Goal: Task Accomplishment & Management: Manage account settings

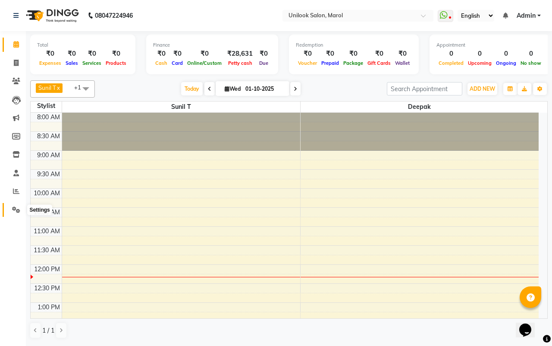
click at [15, 206] on icon at bounding box center [16, 209] width 8 height 6
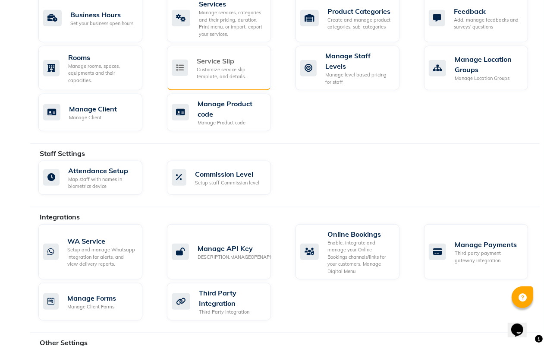
scroll to position [440, 0]
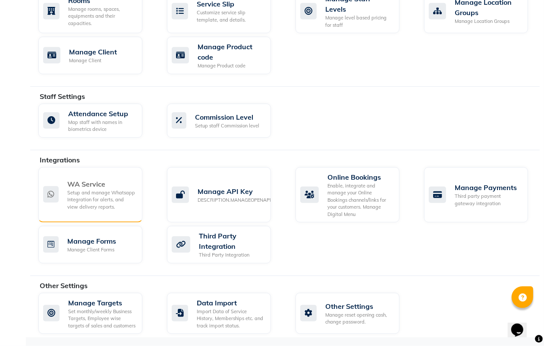
click at [86, 189] on div "Setup and manage Whatsapp Integration for alerts, and view delivery reports." at bounding box center [101, 200] width 68 height 22
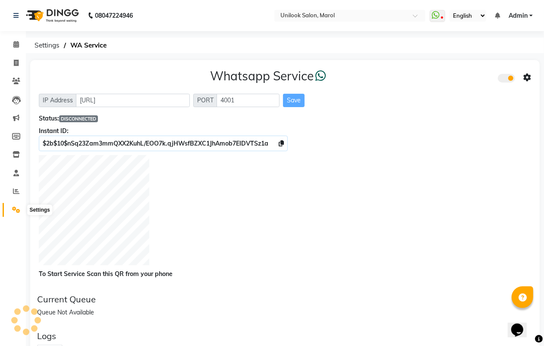
click at [13, 210] on icon at bounding box center [16, 209] width 8 height 6
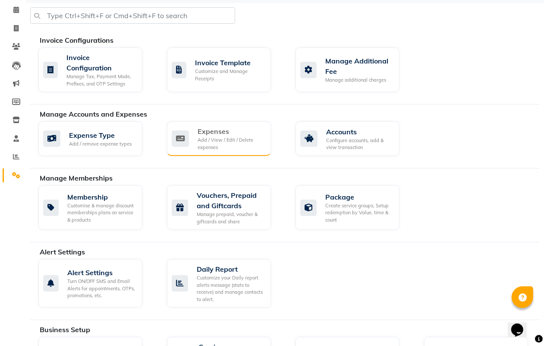
scroll to position [54, 0]
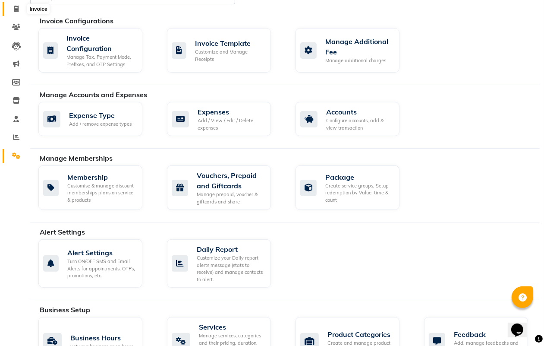
click at [18, 6] on icon at bounding box center [16, 9] width 5 height 6
drag, startPoint x: 18, startPoint y: 6, endPoint x: 12, endPoint y: 6, distance: 5.7
select select "service"
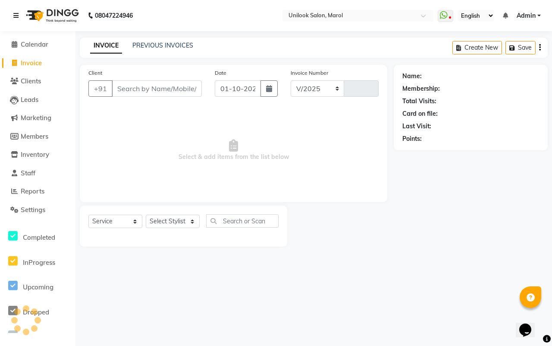
select select "6559"
type input "0003"
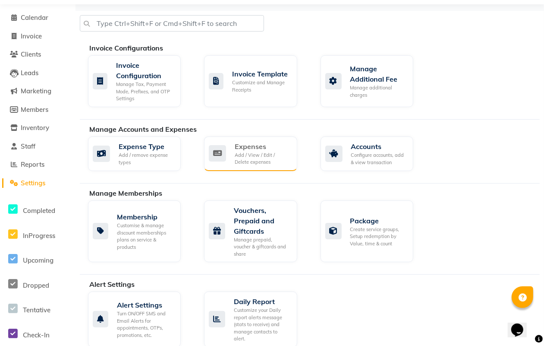
scroll to position [54, 0]
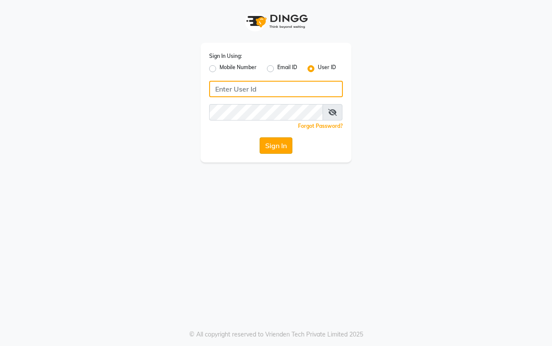
type input "unilook"
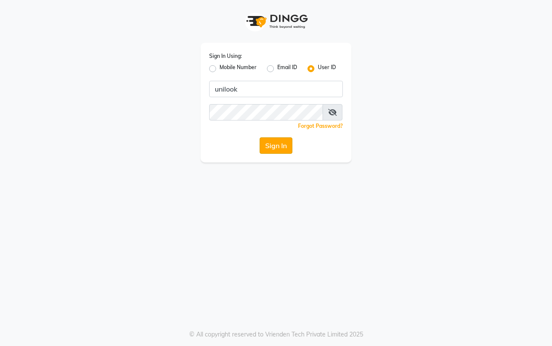
click at [274, 137] on button "Sign In" at bounding box center [276, 145] width 33 height 16
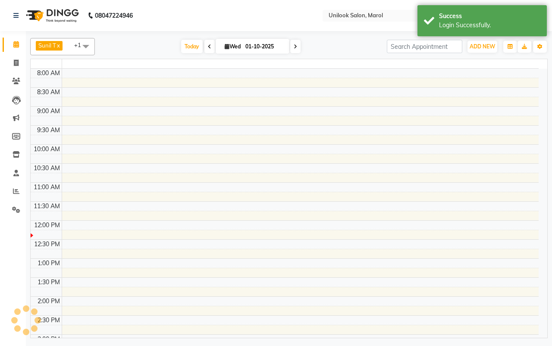
select select "en"
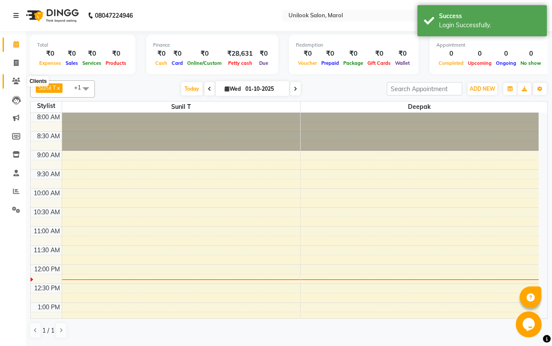
click at [15, 76] on span at bounding box center [16, 81] width 15 height 10
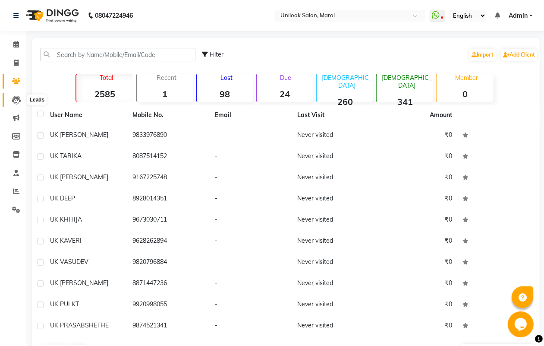
click at [12, 99] on icon at bounding box center [16, 100] width 9 height 9
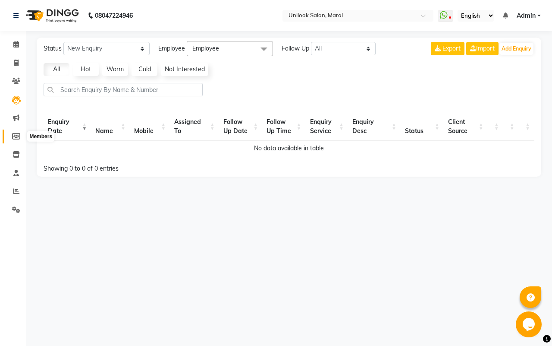
click at [16, 135] on icon at bounding box center [16, 136] width 8 height 6
select select
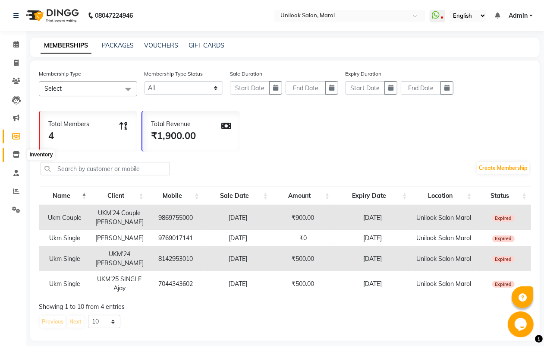
click at [16, 154] on icon at bounding box center [16, 154] width 7 height 6
select select
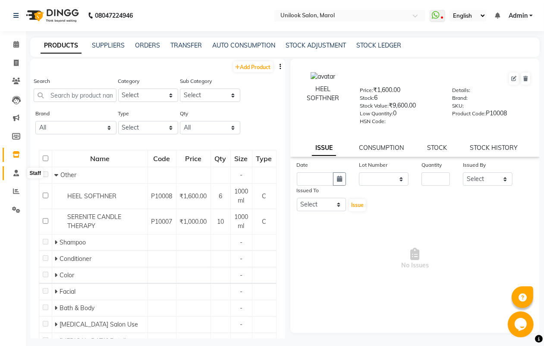
click at [17, 175] on icon at bounding box center [16, 173] width 6 height 6
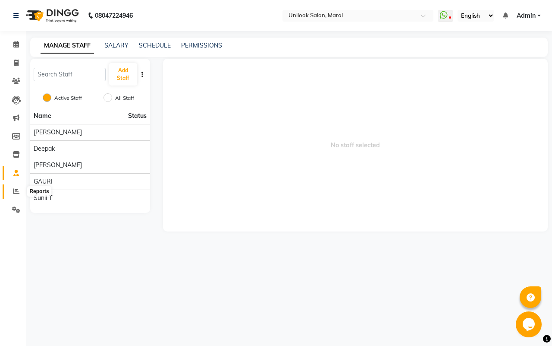
click at [13, 190] on icon at bounding box center [16, 191] width 6 height 6
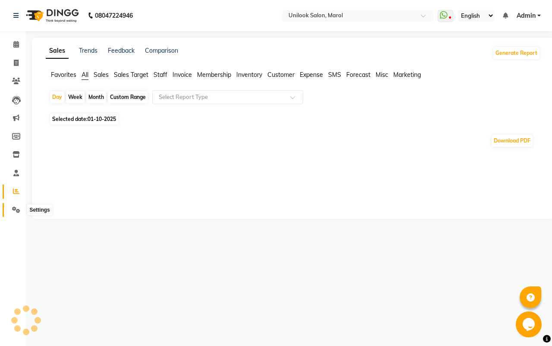
click at [16, 207] on icon at bounding box center [16, 209] width 8 height 6
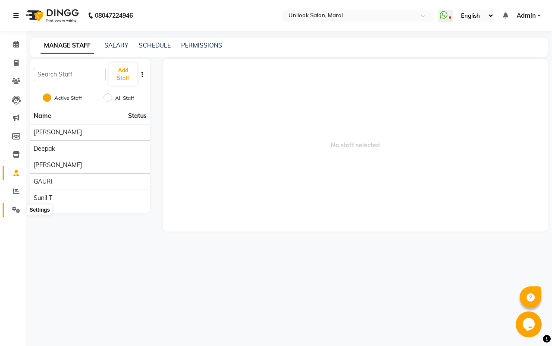
click at [16, 208] on icon at bounding box center [16, 209] width 8 height 6
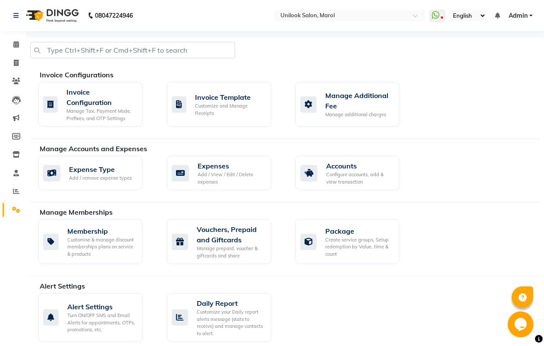
scroll to position [54, 0]
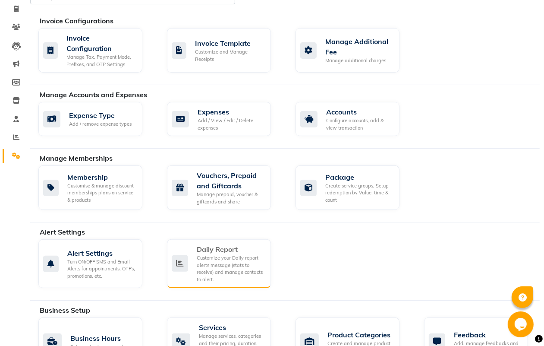
click at [220, 271] on div "Customize your Daily report alerts message (stats to receive) and manage contac…" at bounding box center [230, 268] width 67 height 28
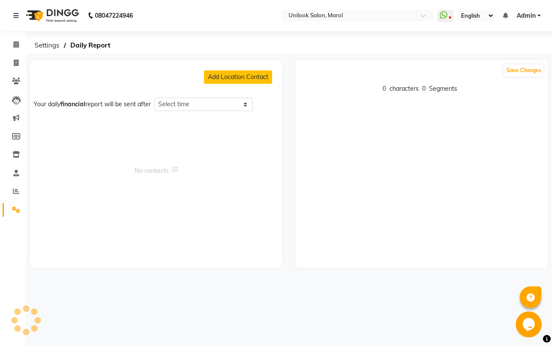
select select "1380"
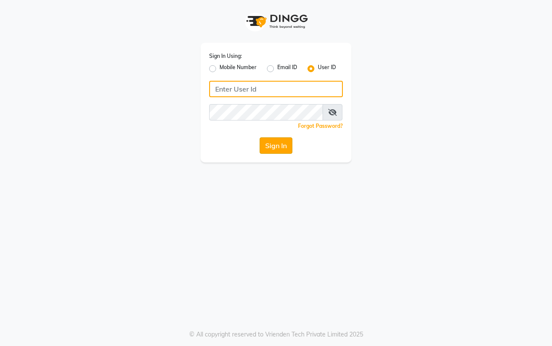
type input "unilook"
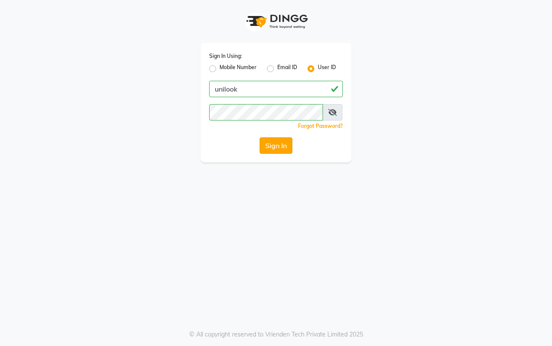
click at [269, 141] on button "Sign In" at bounding box center [276, 145] width 33 height 16
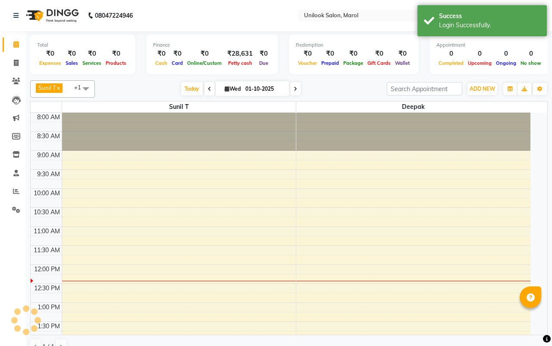
select select "en"
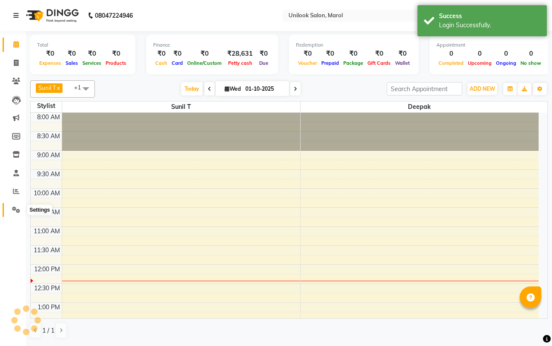
click at [15, 206] on icon at bounding box center [16, 209] width 8 height 6
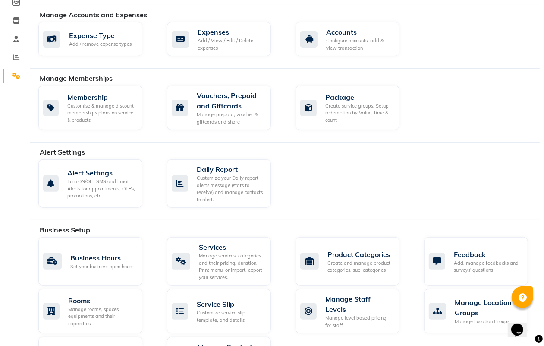
scroll to position [162, 0]
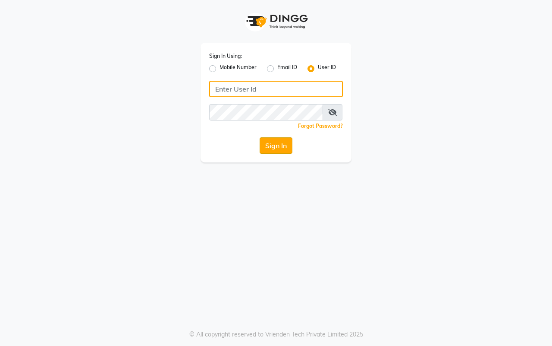
type input "unilook"
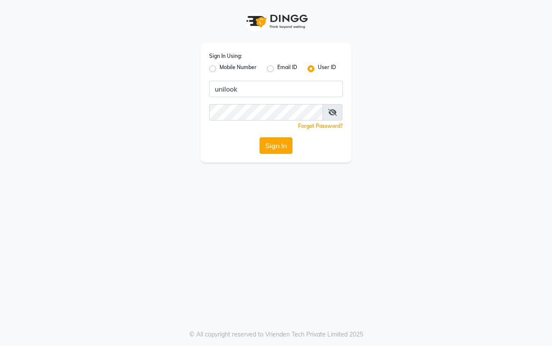
click at [271, 143] on button "Sign In" at bounding box center [276, 145] width 33 height 16
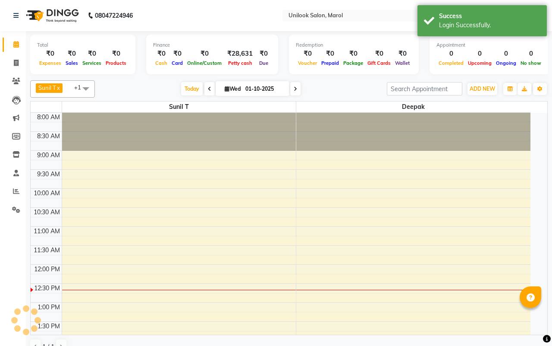
select select "en"
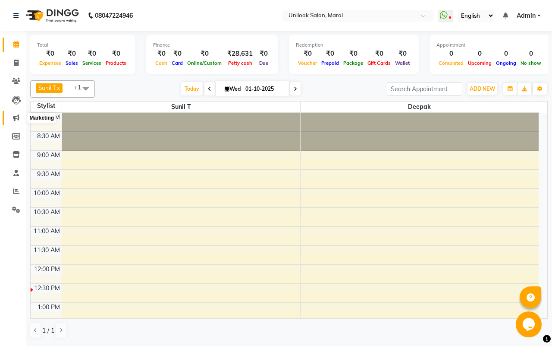
click at [12, 115] on span at bounding box center [16, 118] width 15 height 10
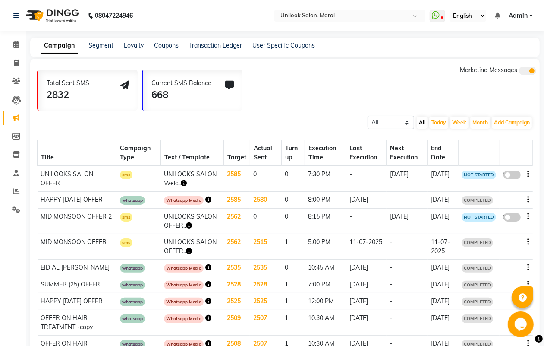
click at [324, 175] on td "7:30 PM" at bounding box center [325, 179] width 41 height 26
click at [528, 174] on button "button" at bounding box center [529, 174] width 2 height 9
click at [463, 179] on td "NOT STARTED" at bounding box center [478, 179] width 41 height 26
drag, startPoint x: 463, startPoint y: 173, endPoint x: 495, endPoint y: 175, distance: 32.4
click at [495, 175] on span "NOT STARTED" at bounding box center [479, 174] width 35 height 9
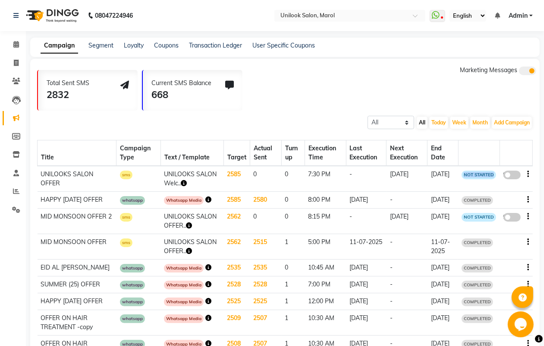
click at [495, 175] on span "NOT STARTED" at bounding box center [479, 174] width 35 height 9
click at [529, 173] on td "false" at bounding box center [516, 179] width 33 height 26
click at [529, 174] on icon "button" at bounding box center [529, 174] width 2 height 0
click at [497, 167] on div "Edit" at bounding box center [505, 168] width 27 height 11
select select "3"
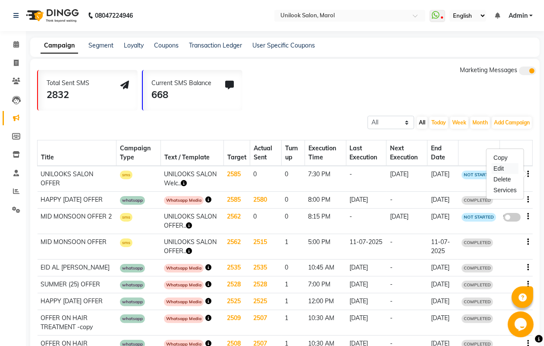
select select "29577"
select select "1"
select select "1170"
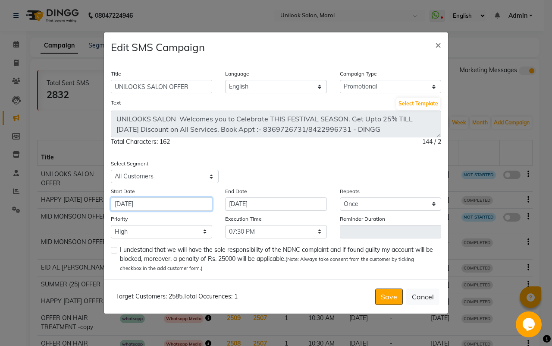
click at [160, 206] on input "[DATE]" at bounding box center [161, 203] width 101 height 13
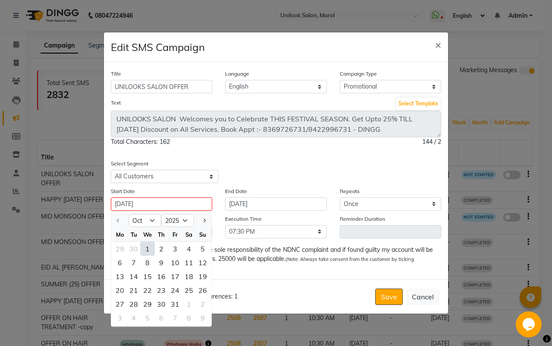
click at [149, 249] on div "1" at bounding box center [148, 249] width 14 height 14
type input "01-10-2025"
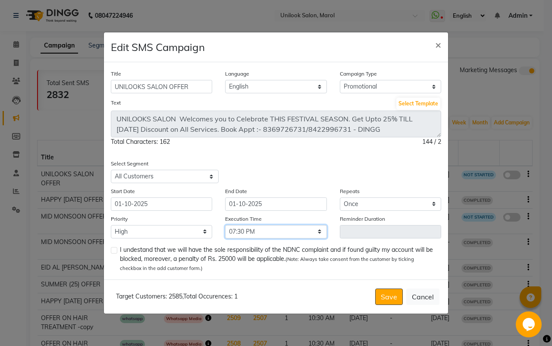
click at [240, 227] on select "Select 09:00 AM 09:15 AM 09:30 AM 09:45 AM 10:00 AM 10:15 AM 10:30 AM 10:45 AM …" at bounding box center [275, 231] width 101 height 13
select select "780"
click at [225, 225] on select "Select 09:00 AM 09:15 AM 09:30 AM 09:45 AM 10:00 AM 10:15 AM 10:30 AM 10:45 AM …" at bounding box center [275, 231] width 101 height 13
click at [113, 247] on label at bounding box center [114, 250] width 6 height 6
click at [113, 248] on input "checkbox" at bounding box center [114, 251] width 6 height 6
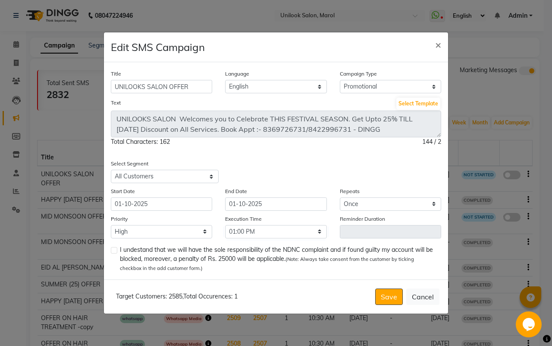
checkbox input "true"
click at [252, 228] on select "Select 09:00 AM 09:15 AM 09:30 AM 09:45 AM 10:00 AM 10:15 AM 10:30 AM 10:45 AM …" at bounding box center [275, 231] width 101 height 13
select select "765"
click at [225, 225] on select "Select 09:00 AM 09:15 AM 09:30 AM 09:45 AM 10:00 AM 10:15 AM 10:30 AM 10:45 AM …" at bounding box center [275, 231] width 101 height 13
click at [134, 225] on select "Low Medium High" at bounding box center [161, 231] width 101 height 13
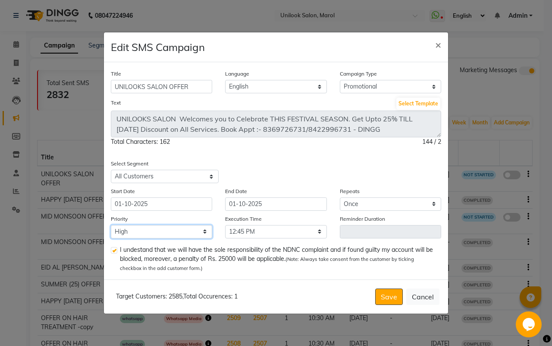
select select "2"
click at [111, 225] on select "Low Medium High" at bounding box center [161, 231] width 101 height 13
click at [393, 292] on button "Save" at bounding box center [389, 296] width 28 height 16
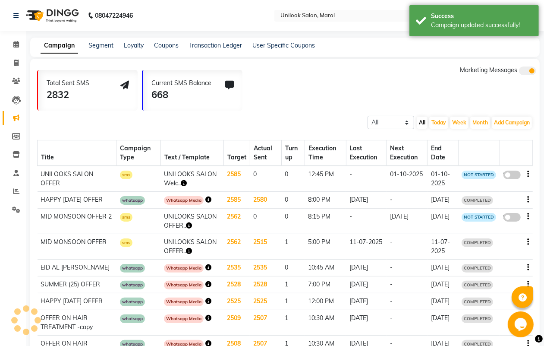
click at [514, 173] on span at bounding box center [512, 174] width 17 height 9
click at [515, 176] on input "false" at bounding box center [515, 176] width 0 height 0
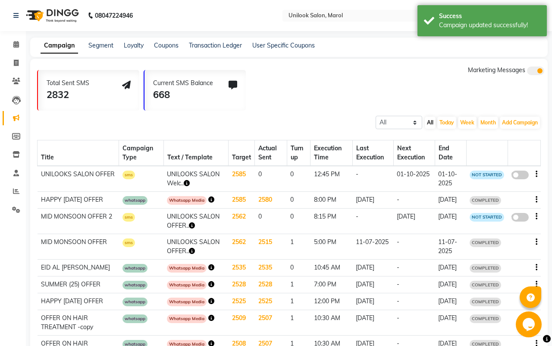
select select "3"
select select "29577"
select select "1"
select select "2"
select select "765"
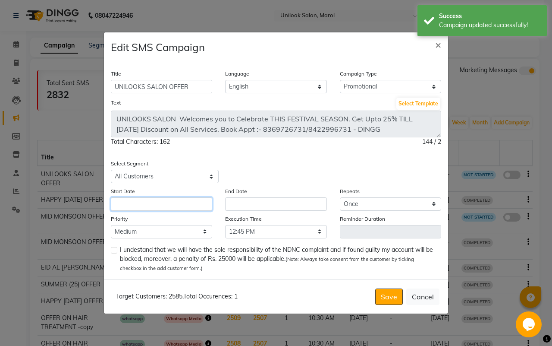
click at [133, 198] on input "text" at bounding box center [161, 203] width 101 height 13
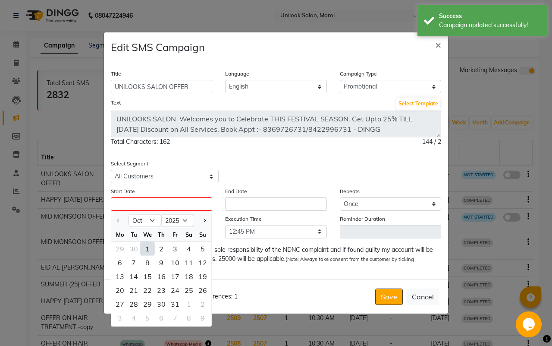
click at [145, 251] on div "1" at bounding box center [148, 249] width 14 height 14
type input "01-10-2025"
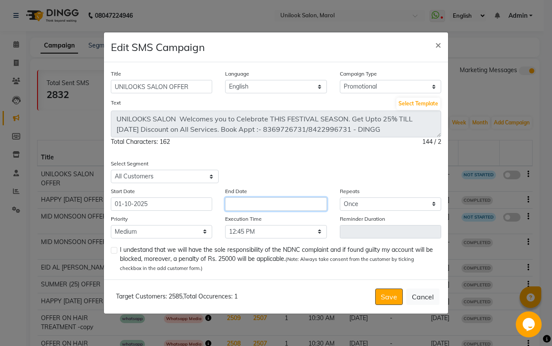
click at [239, 204] on input "text" at bounding box center [275, 203] width 101 height 13
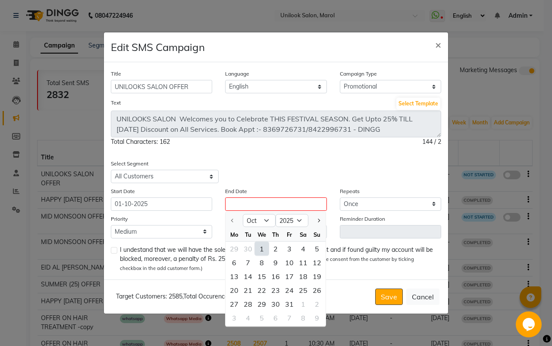
click at [259, 245] on div "1" at bounding box center [262, 249] width 14 height 14
type input "01-10-2025"
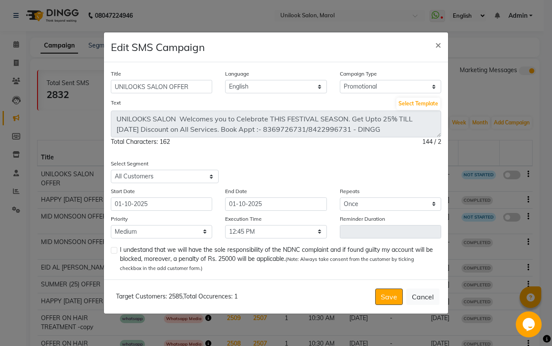
click at [113, 252] on label at bounding box center [114, 250] width 6 height 6
click at [113, 252] on input "checkbox" at bounding box center [114, 251] width 6 height 6
checkbox input "true"
click at [388, 301] on button "Save" at bounding box center [389, 296] width 28 height 16
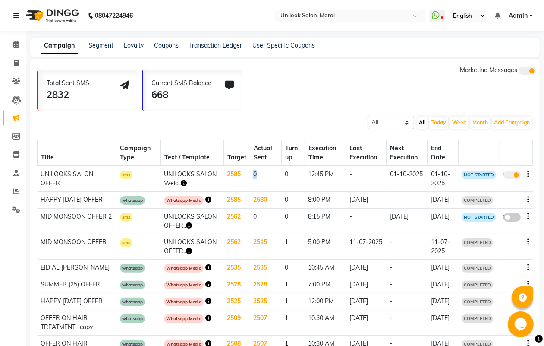
drag, startPoint x: 246, startPoint y: 171, endPoint x: 261, endPoint y: 173, distance: 15.6
click at [261, 173] on tr "UNILOOKS SALON OFFER sms UNILOOKS SALON Welc.. 2585 0 0 12:45 PM - 01-10-2025 0…" at bounding box center [285, 179] width 495 height 26
click at [256, 175] on td "0" at bounding box center [265, 179] width 31 height 26
click at [251, 174] on td "0" at bounding box center [265, 179] width 31 height 26
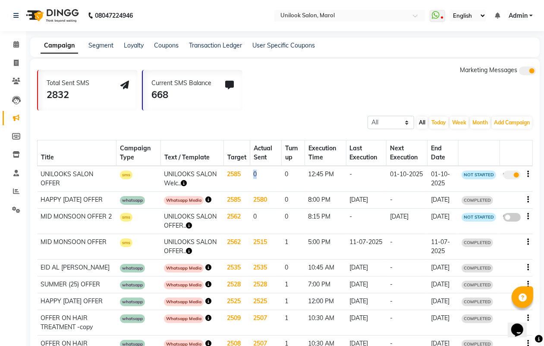
click at [251, 174] on td "0" at bounding box center [265, 179] width 31 height 26
click at [268, 173] on td "0" at bounding box center [265, 179] width 31 height 26
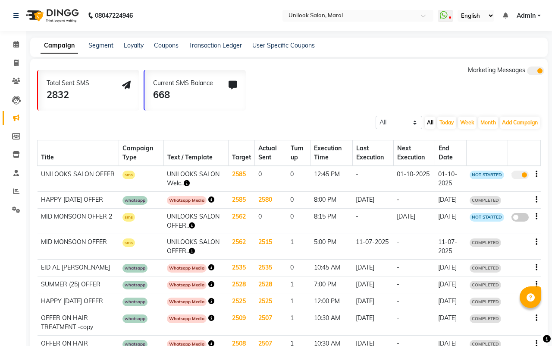
select select "en"
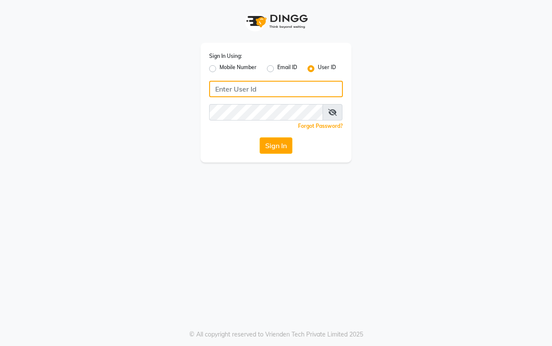
type input "unilook"
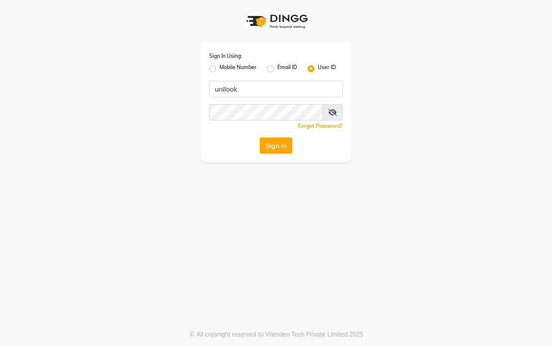
click at [278, 149] on button "Sign In" at bounding box center [276, 145] width 33 height 16
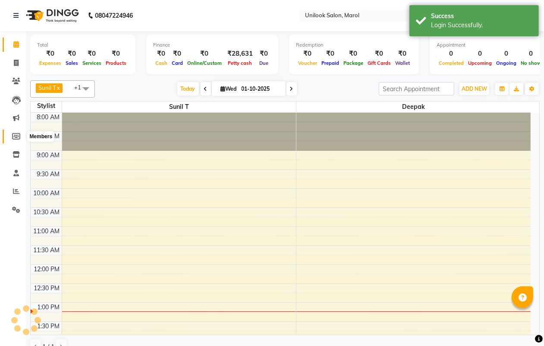
scroll to position [192, 0]
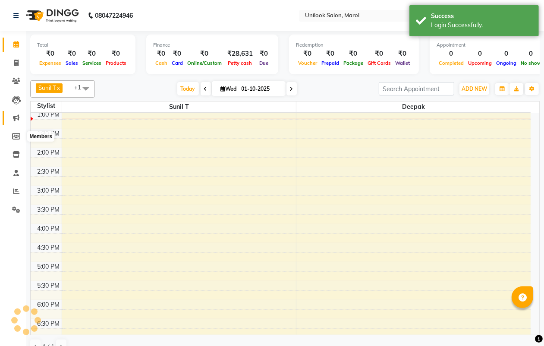
select select "en"
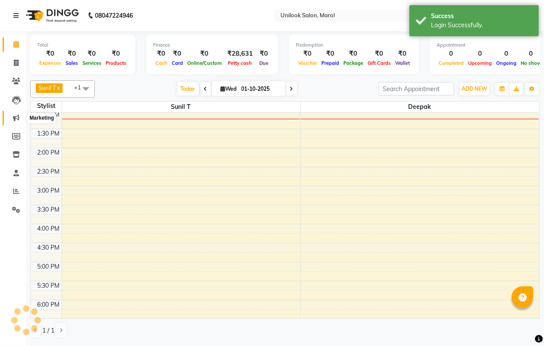
click at [11, 115] on span at bounding box center [16, 118] width 15 height 10
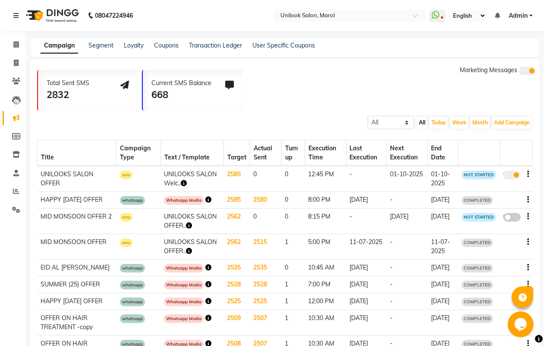
drag, startPoint x: 151, startPoint y: 98, endPoint x: 146, endPoint y: 94, distance: 6.2
click at [180, 98] on div "668" at bounding box center [181, 95] width 60 height 14
click at [513, 175] on span at bounding box center [512, 174] width 17 height 9
click at [513, 176] on input "true" at bounding box center [513, 176] width 0 height 0
click at [513, 175] on span at bounding box center [512, 174] width 17 height 9
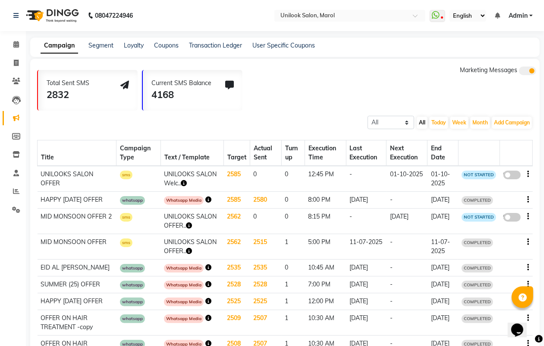
click at [515, 176] on input "false" at bounding box center [515, 176] width 0 height 0
select select "3"
select select "29577"
select select "1"
select select "2"
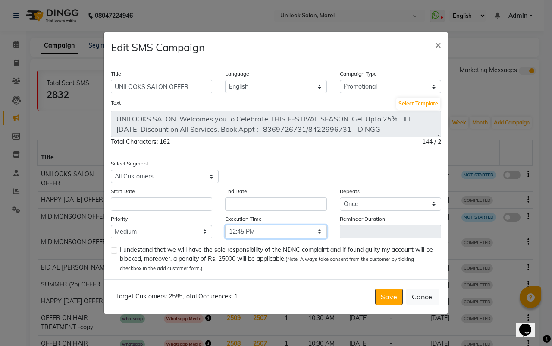
click at [238, 232] on select "Select 09:00 AM 09:15 AM 09:30 AM 09:45 AM 10:00 AM 10:15 AM 10:30 AM 10:45 AM …" at bounding box center [275, 231] width 101 height 13
select select "795"
click at [225, 225] on select "Select 09:00 AM 09:15 AM 09:30 AM 09:45 AM 10:00 AM 10:15 AM 10:30 AM 10:45 AM …" at bounding box center [275, 231] width 101 height 13
click at [176, 204] on input "text" at bounding box center [161, 203] width 101 height 13
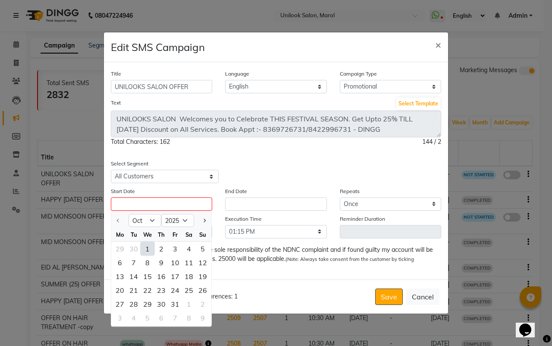
click at [151, 246] on div "1" at bounding box center [148, 249] width 14 height 14
type input "01-10-2025"
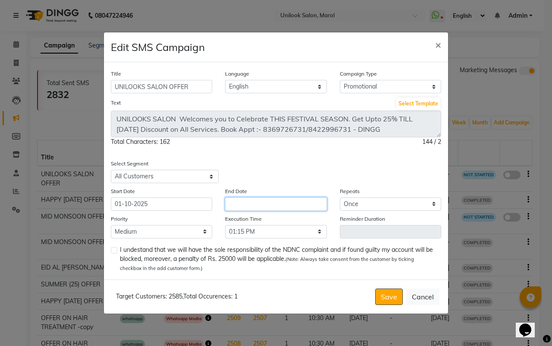
click at [240, 199] on input "text" at bounding box center [275, 203] width 101 height 13
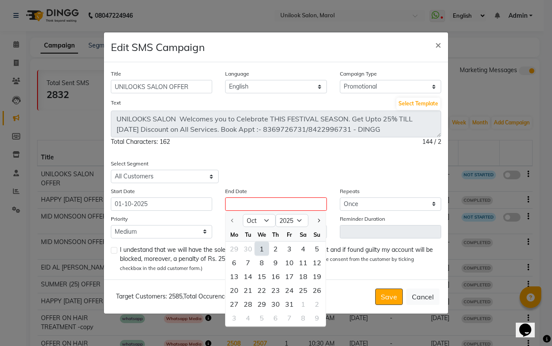
click at [264, 250] on div "1" at bounding box center [262, 249] width 14 height 14
type input "01-10-2025"
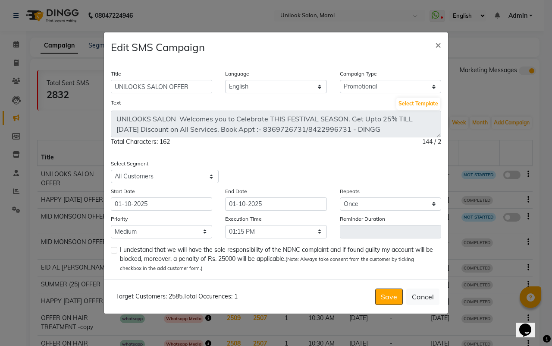
click at [113, 250] on label at bounding box center [114, 250] width 6 height 6
click at [113, 250] on input "checkbox" at bounding box center [114, 251] width 6 height 6
checkbox input "true"
click at [396, 291] on button "Save" at bounding box center [389, 296] width 28 height 16
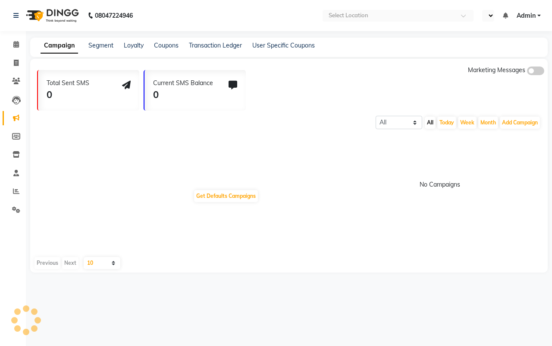
select select "en"
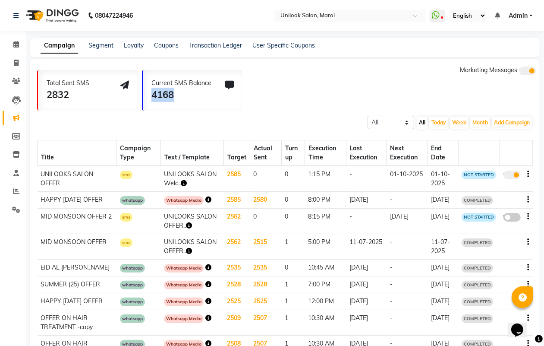
drag, startPoint x: 176, startPoint y: 98, endPoint x: 146, endPoint y: 95, distance: 30.0
click at [146, 95] on div "Current SMS Balance 4168" at bounding box center [193, 90] width 100 height 41
click at [172, 91] on div "4168" at bounding box center [181, 95] width 60 height 14
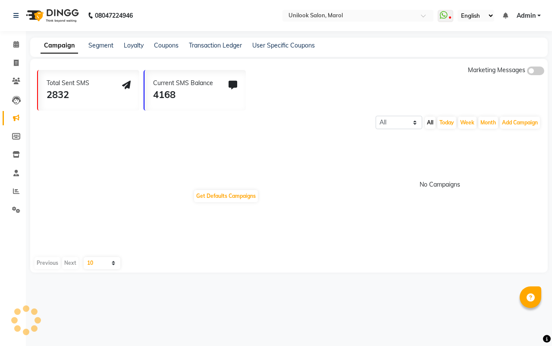
select select "en"
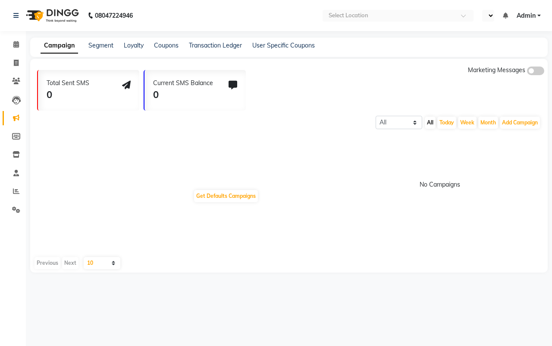
select select "en"
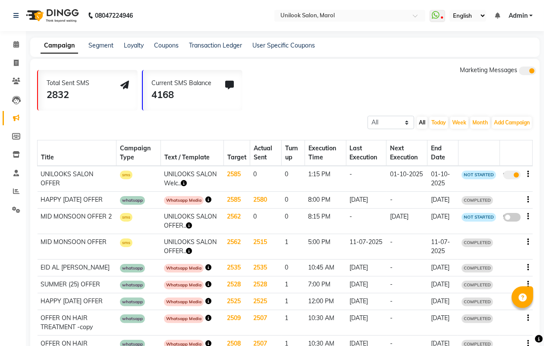
click at [181, 184] on icon "button" at bounding box center [184, 183] width 6 height 6
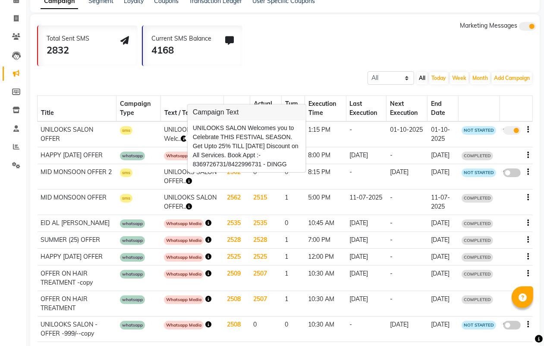
scroll to position [43, 0]
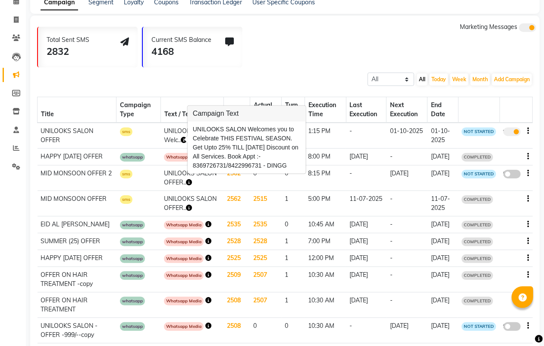
click at [346, 141] on td "-" at bounding box center [366, 136] width 41 height 26
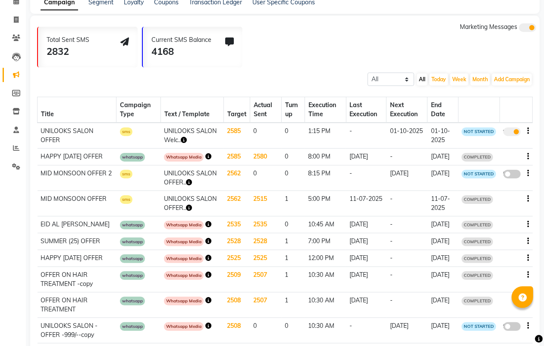
click at [183, 135] on button "button" at bounding box center [184, 139] width 6 height 9
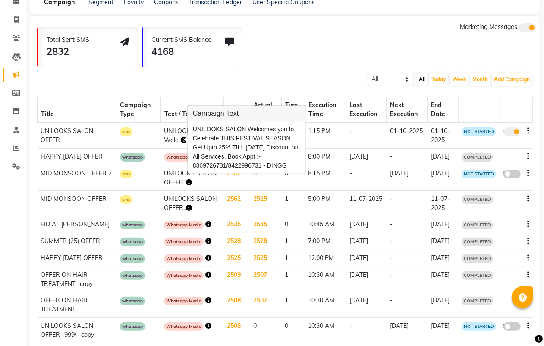
click at [528, 131] on icon "button" at bounding box center [529, 131] width 2 height 0
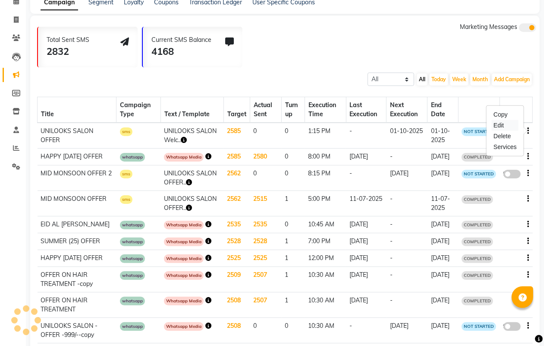
click at [502, 126] on div "Edit" at bounding box center [505, 125] width 27 height 11
select select "3"
select select "29577"
select select "1"
select select "2"
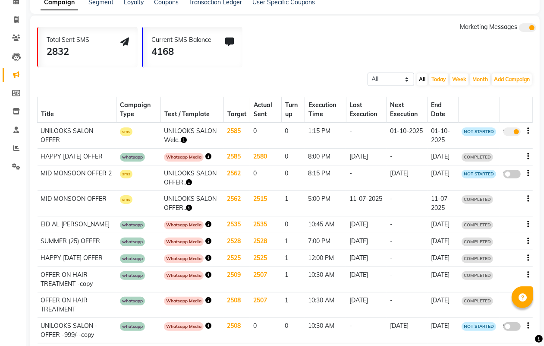
select select "795"
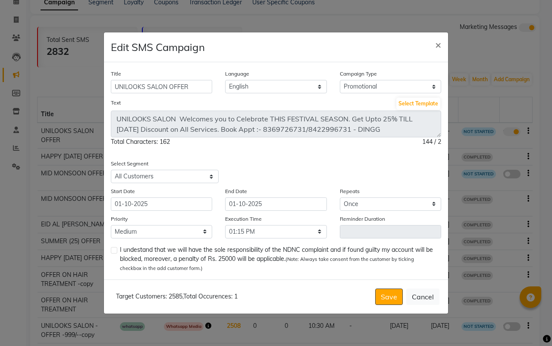
click at [436, 141] on div "144 / 2" at bounding box center [431, 141] width 19 height 9
click at [408, 164] on div "Select Segment Select All Customers All [DEMOGRAPHIC_DATA] Customer All [DEMOGR…" at bounding box center [275, 171] width 343 height 24
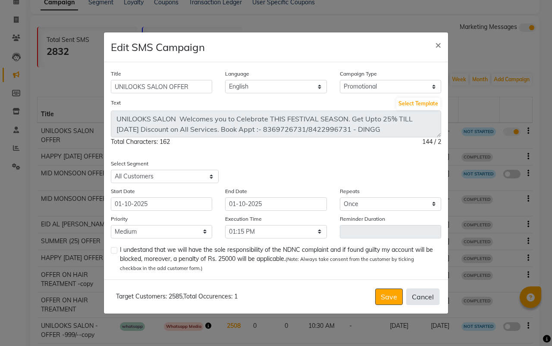
click at [418, 298] on button "Cancel" at bounding box center [422, 296] width 33 height 16
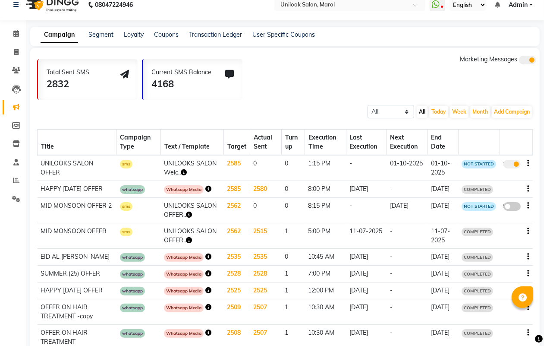
scroll to position [0, 0]
